Goal: Check status: Check status

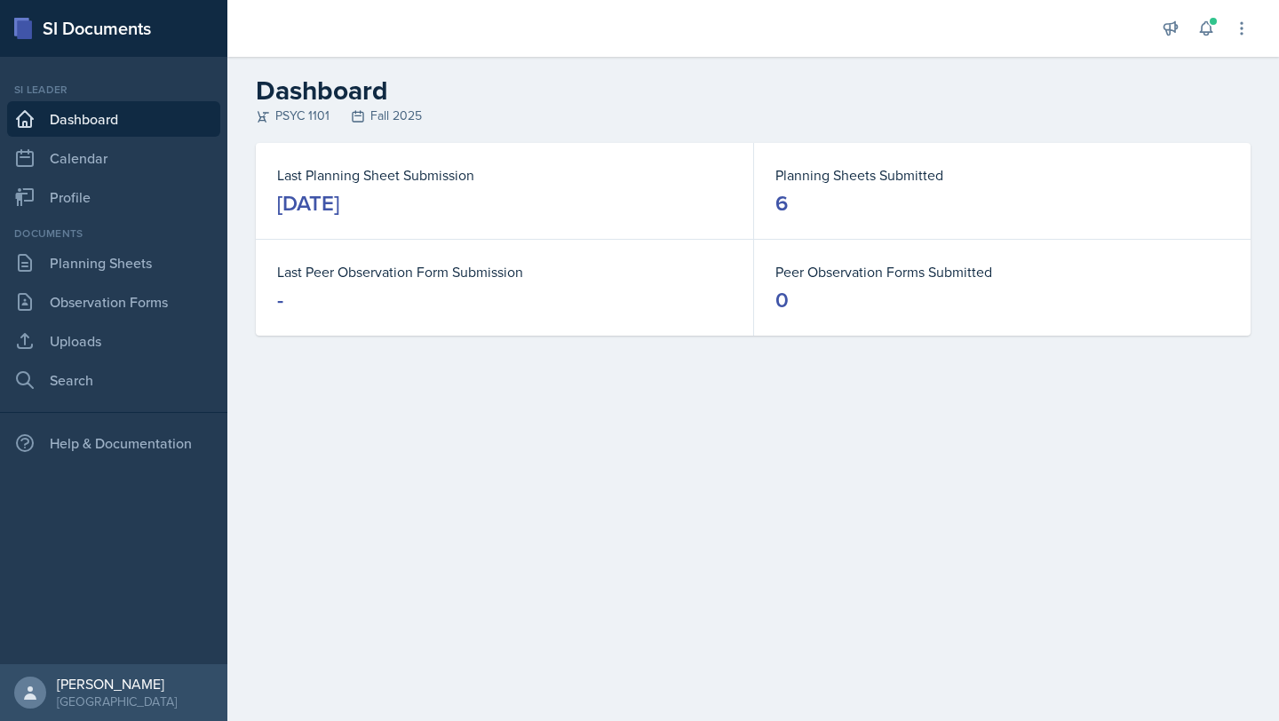
click at [519, 178] on dt "Last Planning Sheet Submission" at bounding box center [504, 174] width 455 height 21
click at [125, 278] on link "Planning Sheets" at bounding box center [113, 263] width 213 height 36
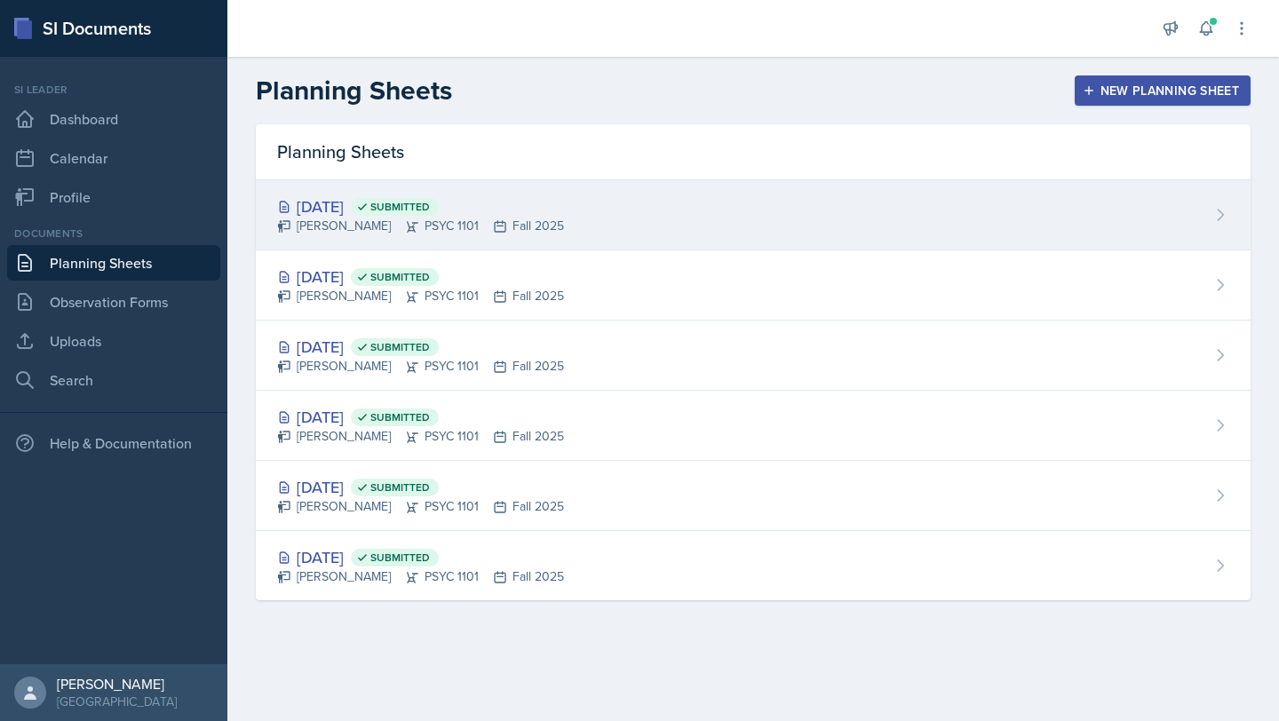
click at [374, 199] on div "[DATE] Submitted" at bounding box center [420, 206] width 287 height 24
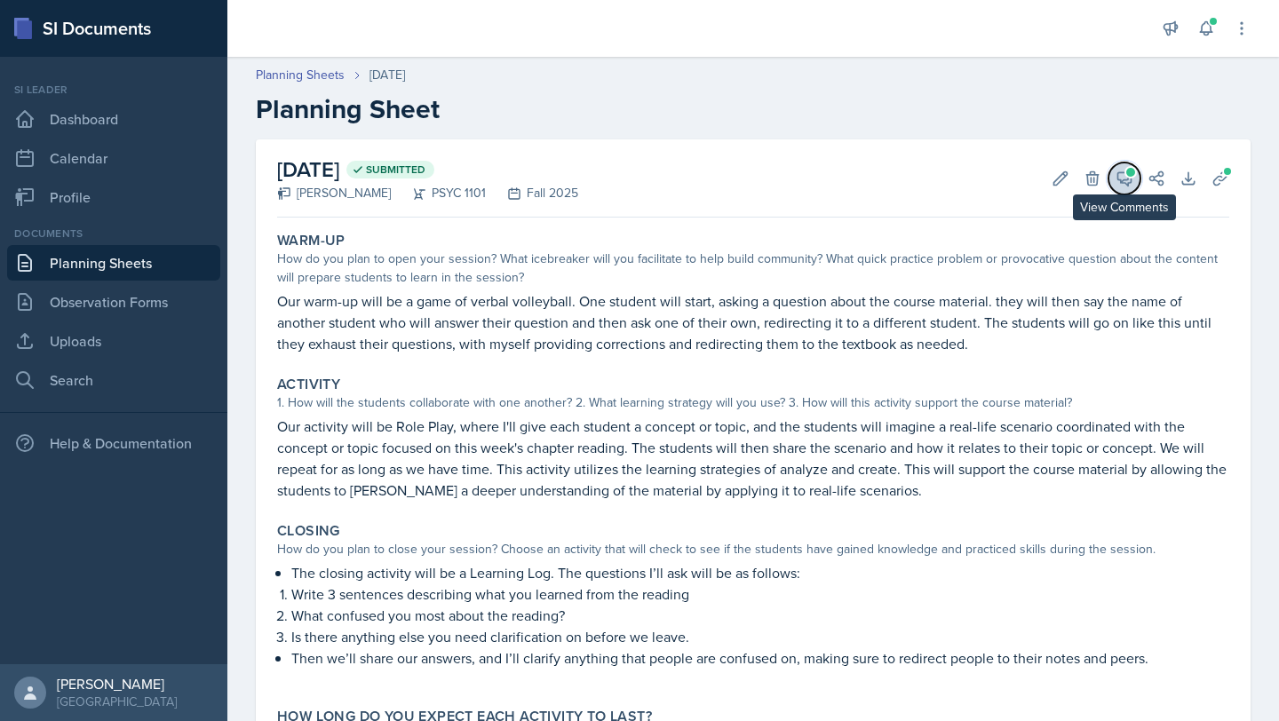
click at [1123, 180] on icon at bounding box center [1124, 179] width 18 height 18
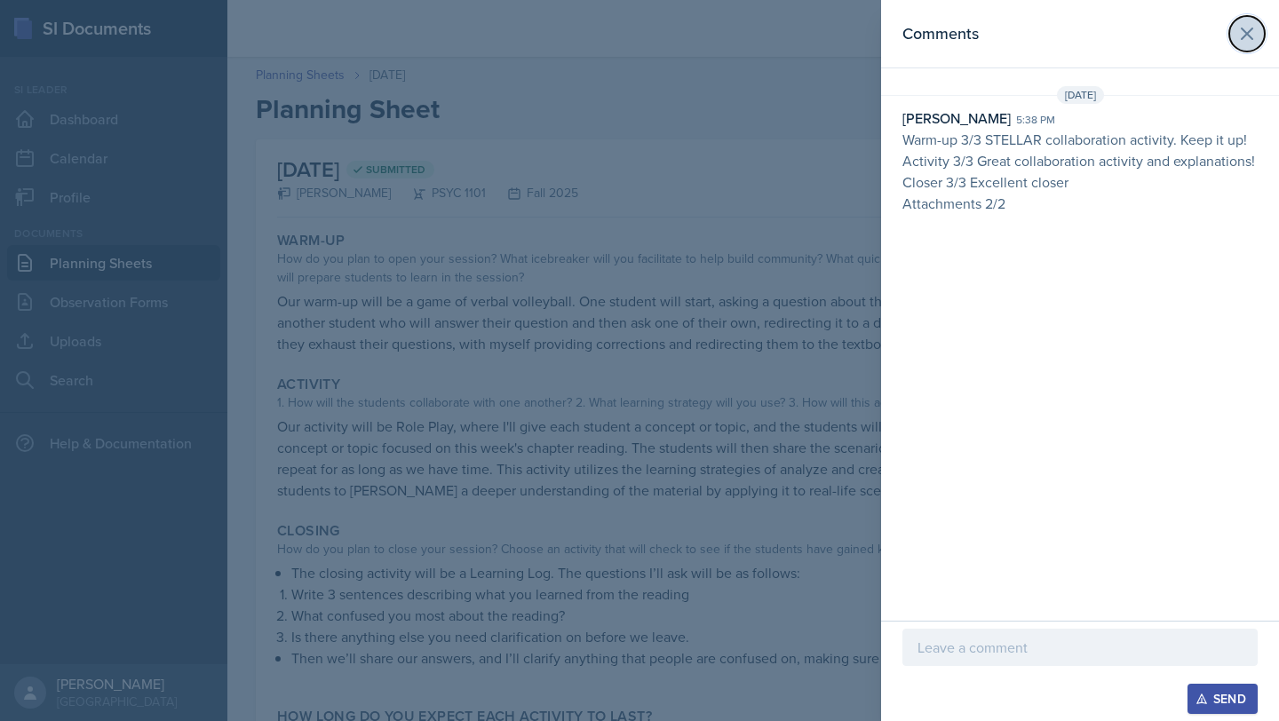
click at [1245, 31] on icon at bounding box center [1246, 33] width 21 height 21
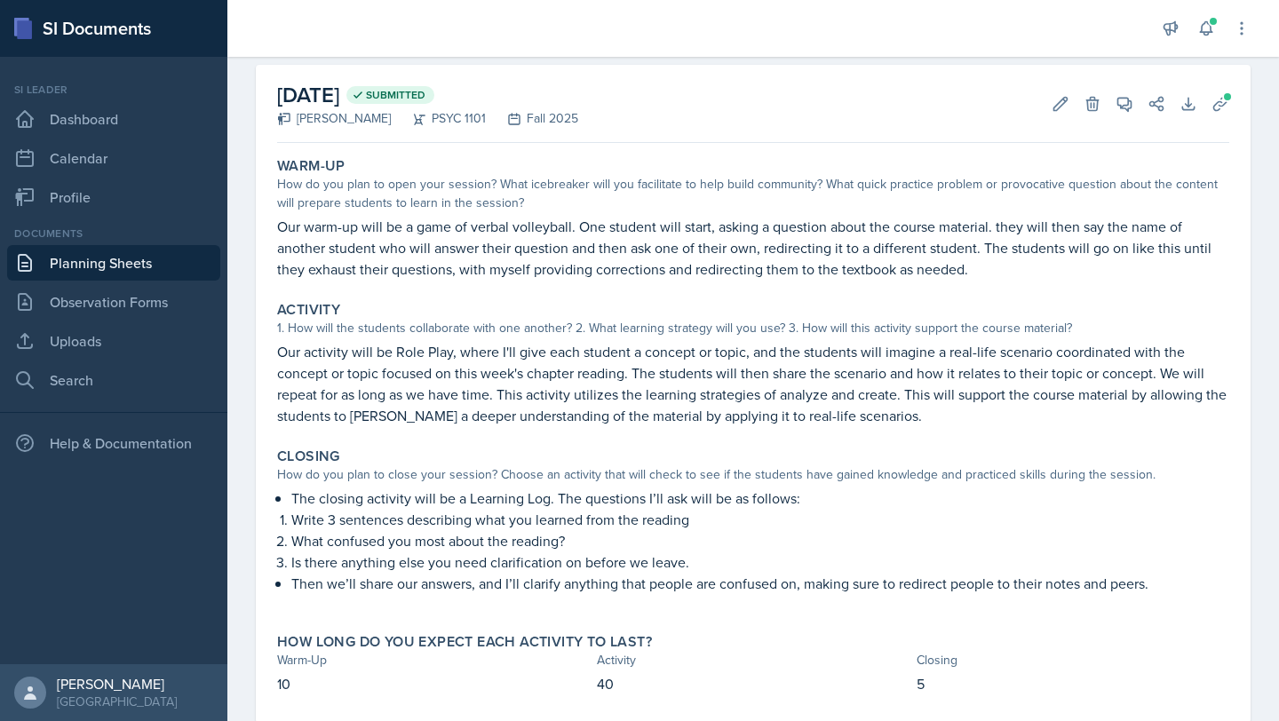
scroll to position [78, 0]
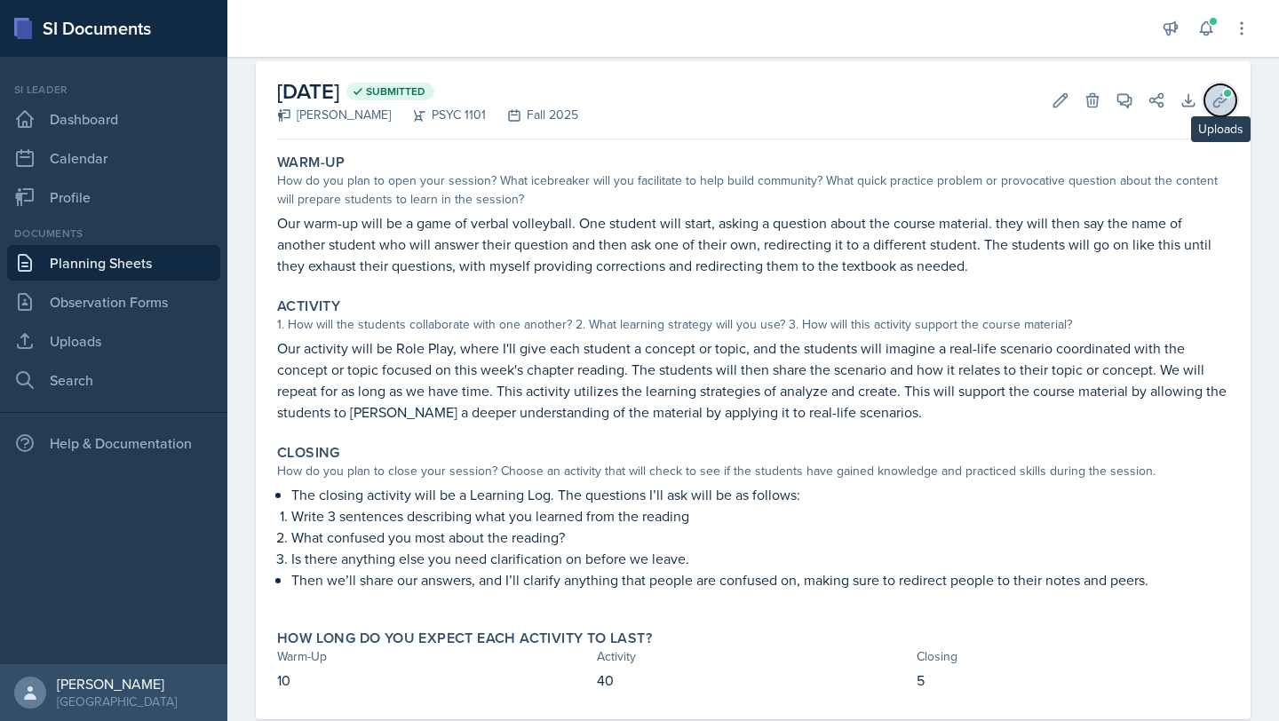
click at [1224, 99] on icon at bounding box center [1219, 99] width 13 height 13
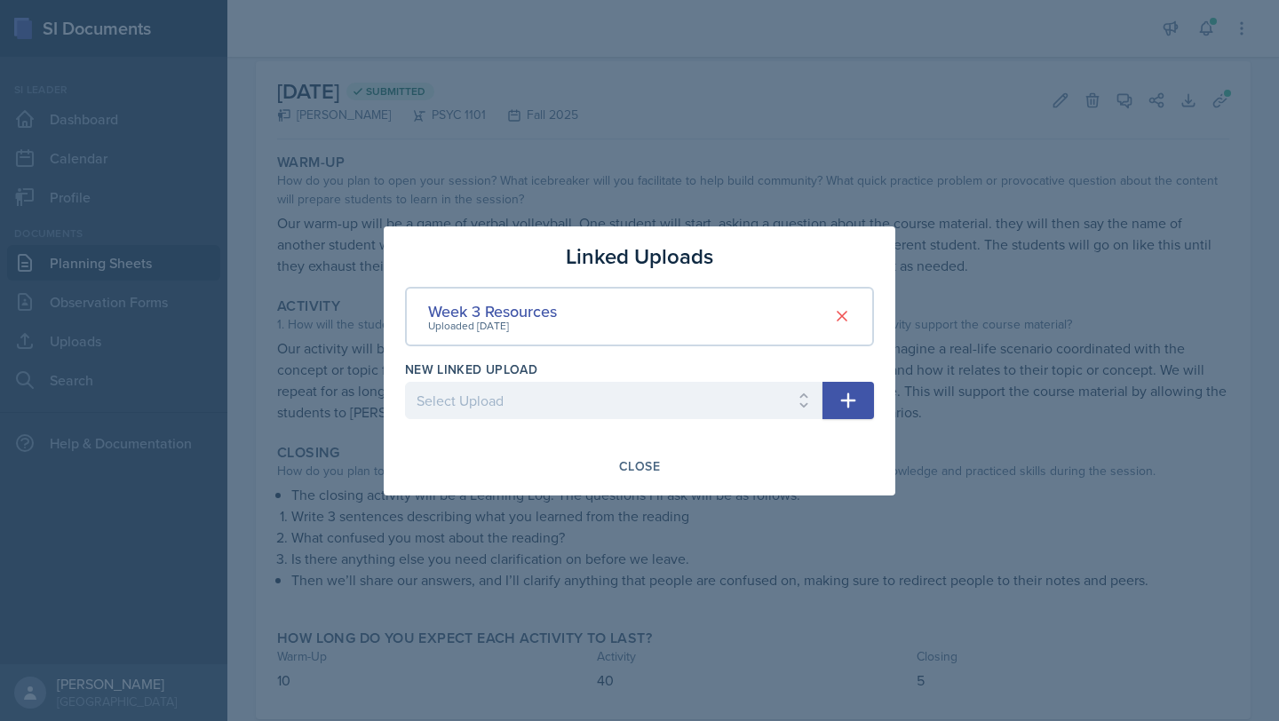
click at [633, 301] on div "Week 3 Resources Uploaded [DATE]" at bounding box center [639, 316] width 469 height 59
click at [542, 305] on div "Week 3 Resources" at bounding box center [492, 311] width 129 height 24
click at [531, 319] on div "Uploaded [DATE]" at bounding box center [492, 326] width 129 height 16
click at [508, 312] on div "Week 3 Resources" at bounding box center [492, 311] width 129 height 24
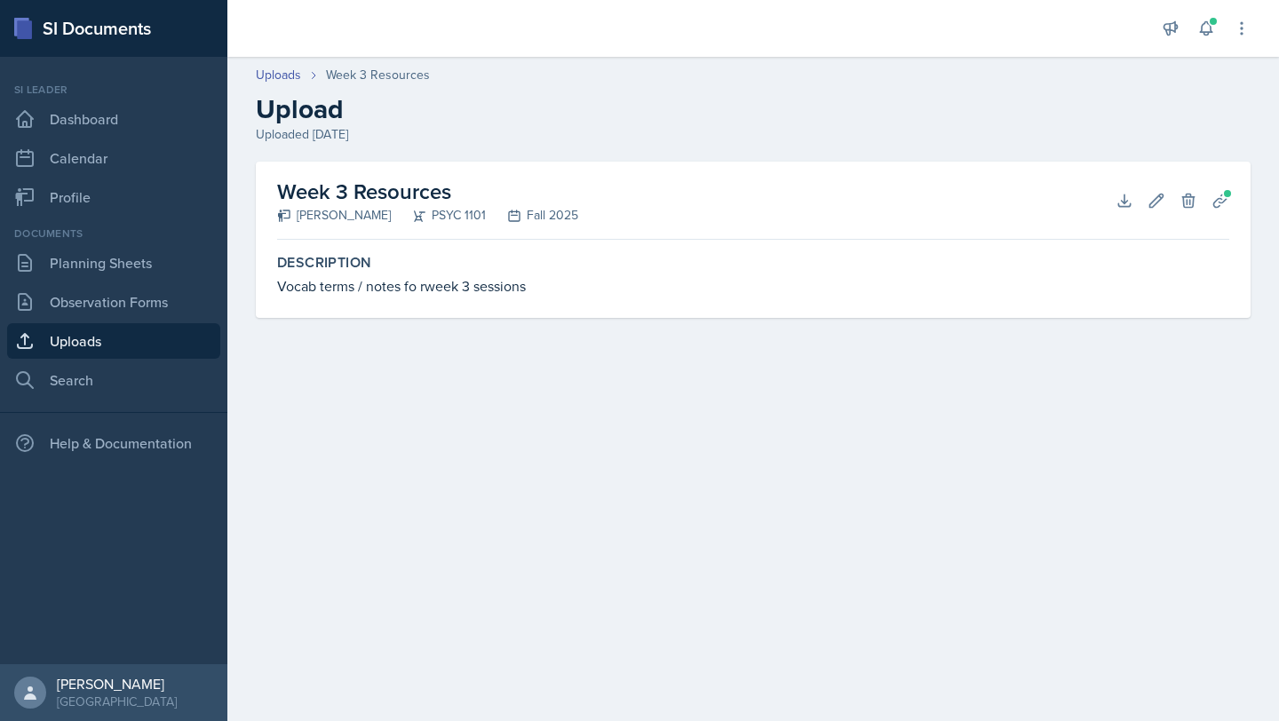
click at [369, 191] on h2 "Week 3 Resources" at bounding box center [427, 192] width 301 height 32
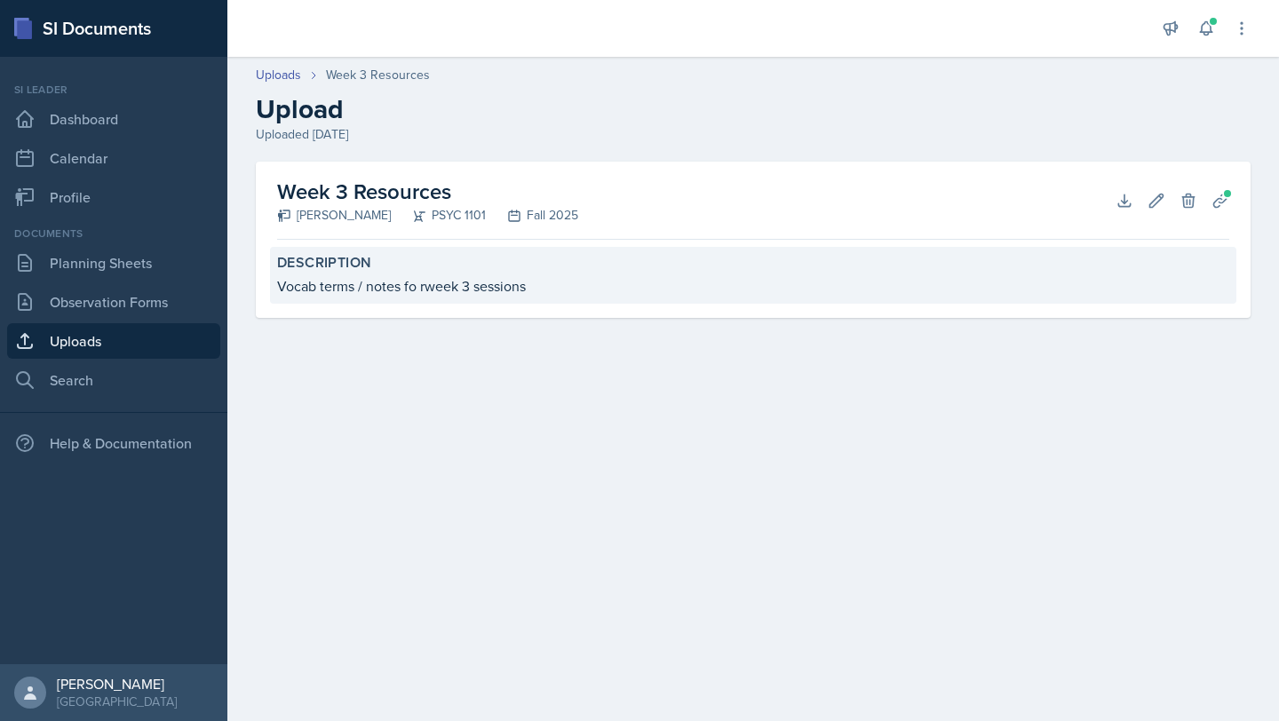
click at [338, 271] on label "Description" at bounding box center [753, 263] width 952 height 18
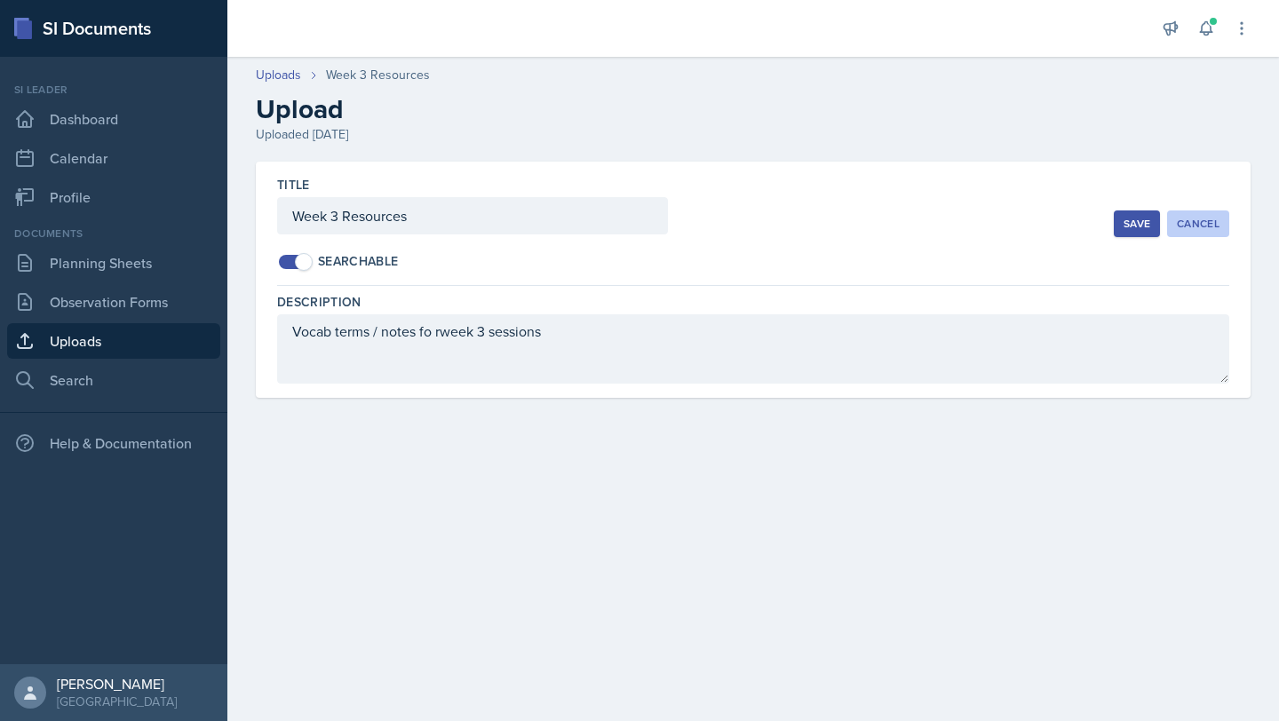
click at [1196, 221] on div "Cancel" at bounding box center [1198, 224] width 43 height 14
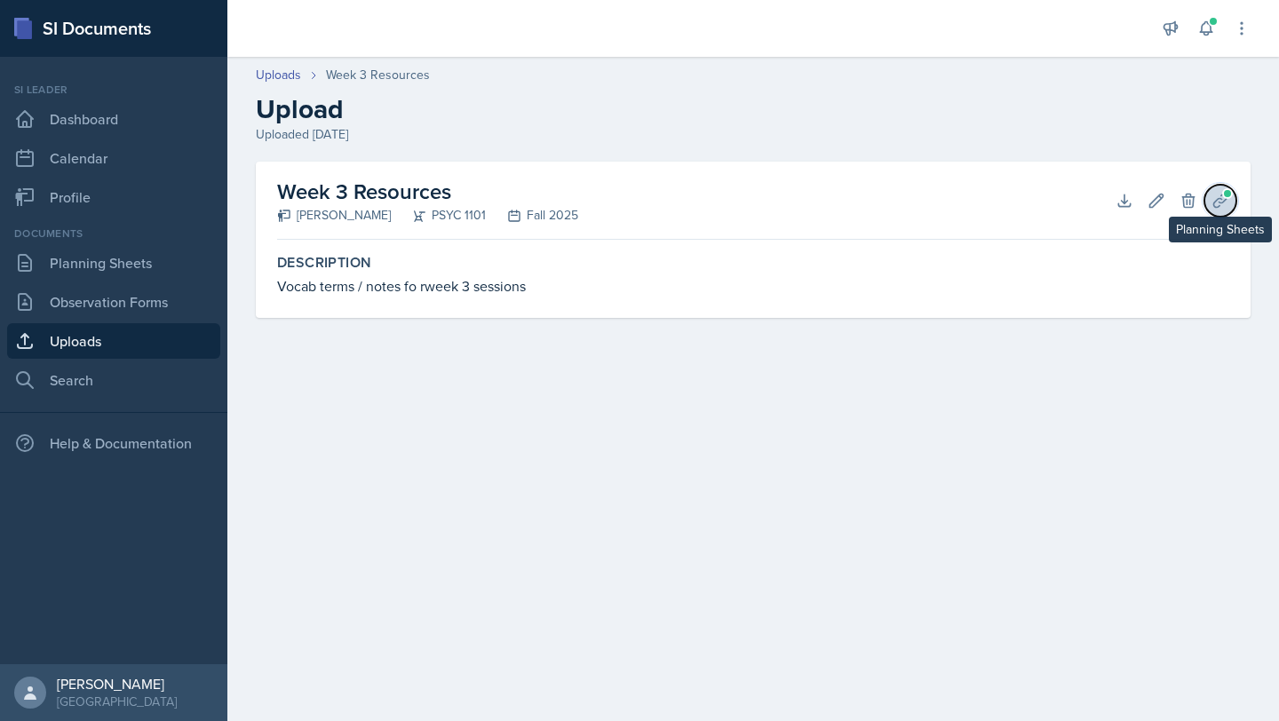
click at [1227, 199] on icon at bounding box center [1220, 201] width 18 height 18
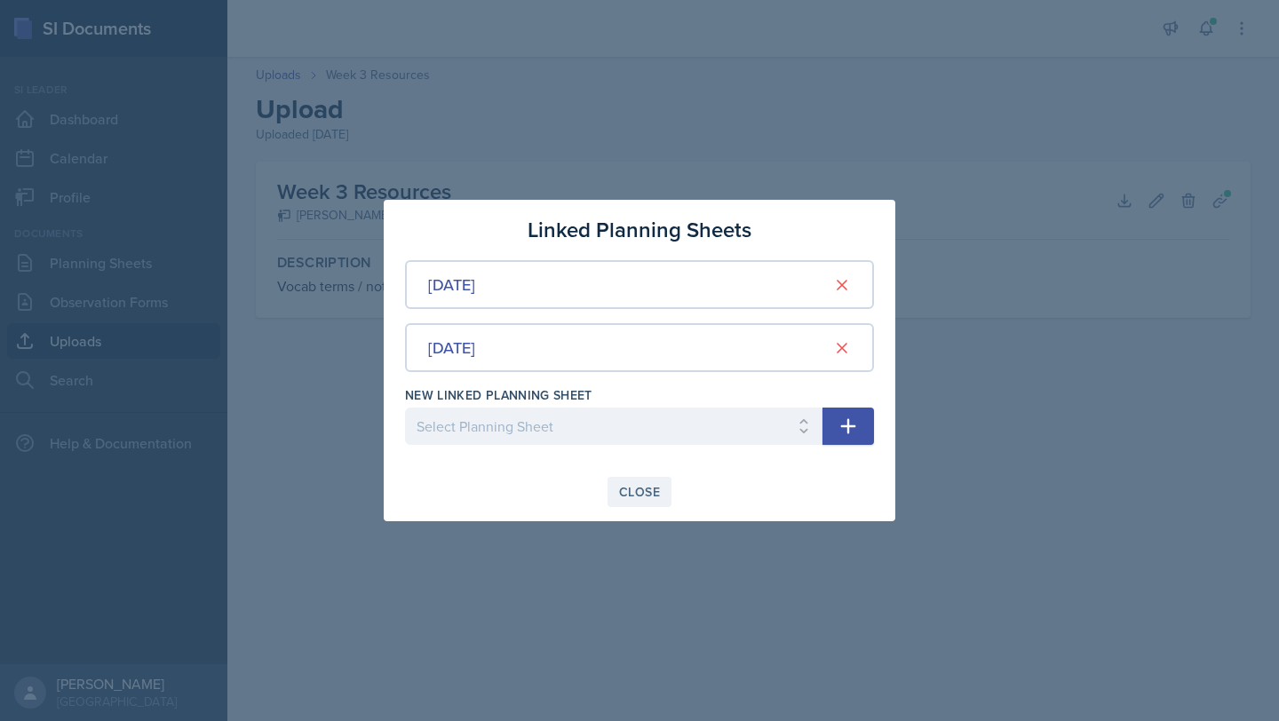
click at [634, 495] on div "Close" at bounding box center [639, 492] width 41 height 14
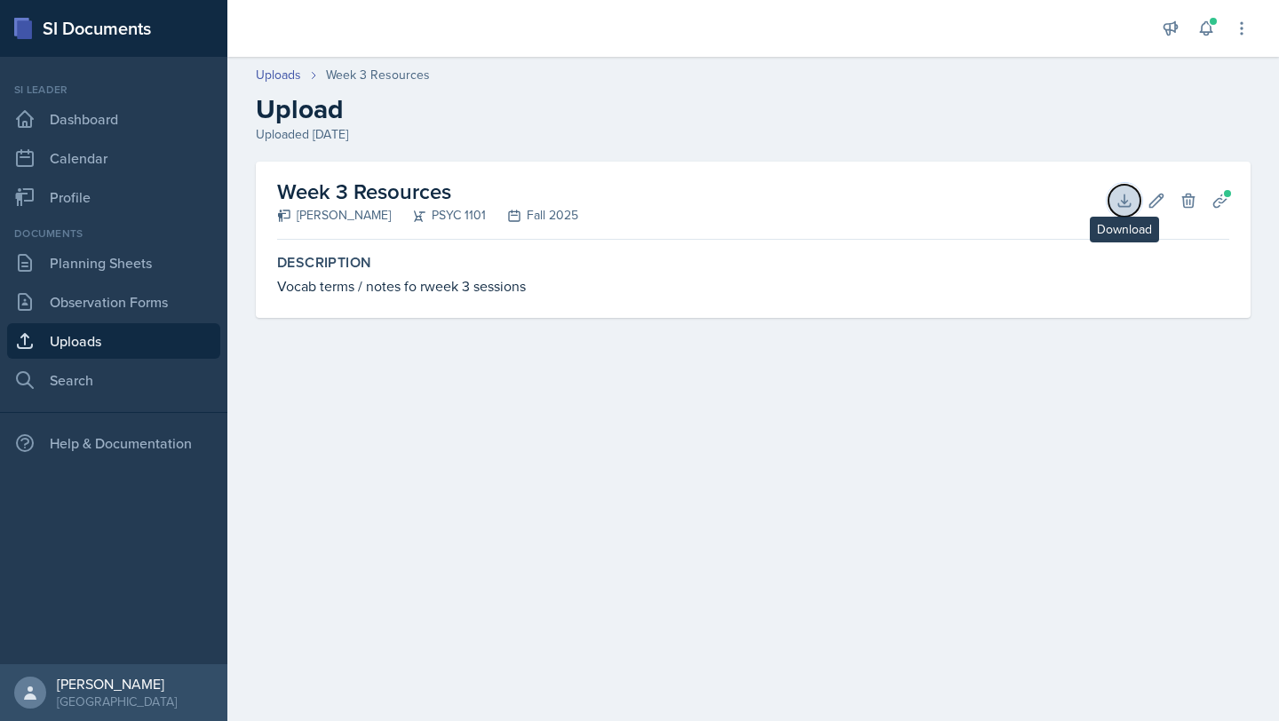
click at [1122, 206] on icon at bounding box center [1124, 200] width 12 height 12
